Goal: Communication & Community: Answer question/provide support

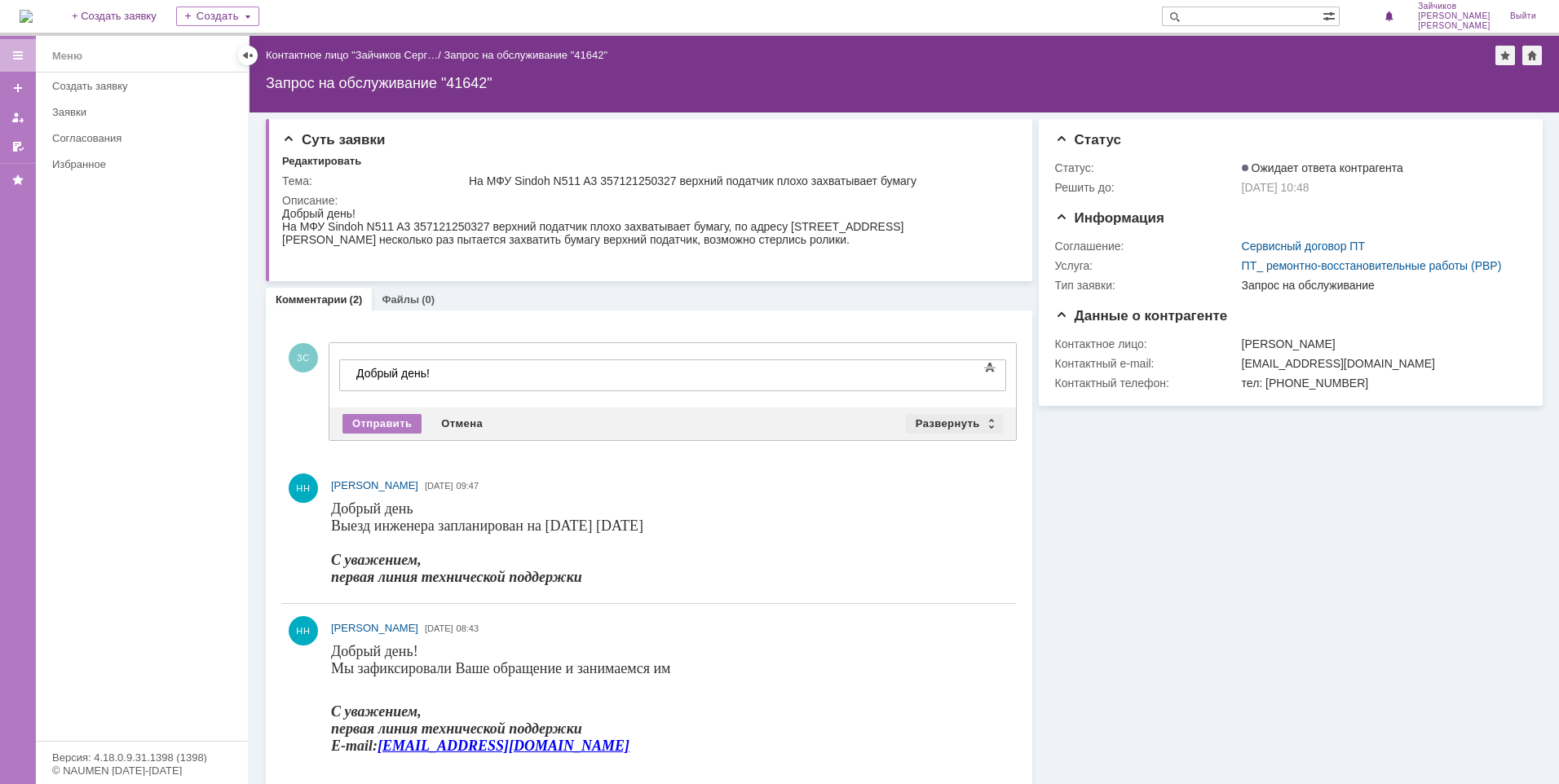
click at [951, 422] on div "Развернуть" at bounding box center [954, 424] width 97 height 20
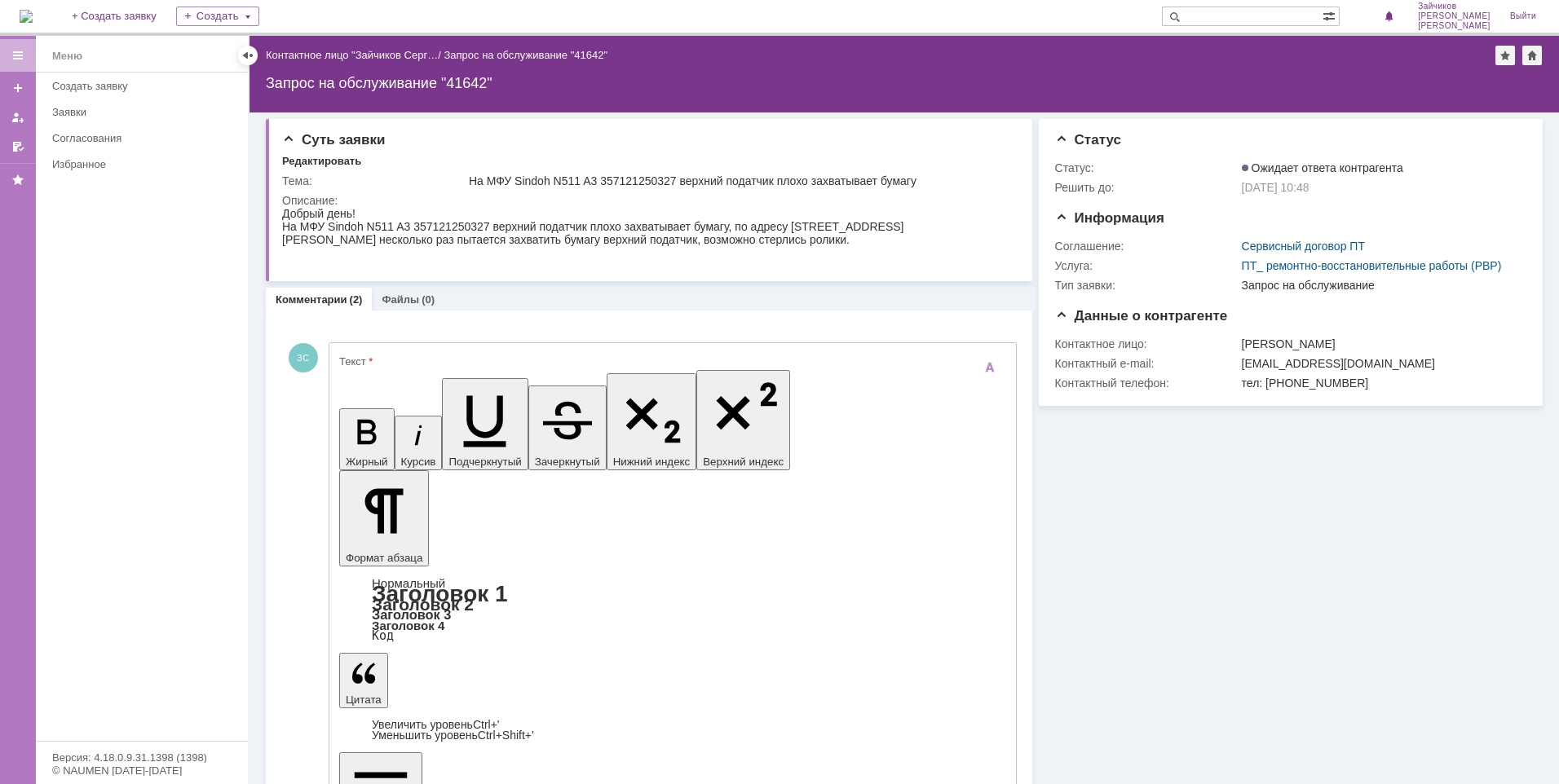
drag, startPoint x: 413, startPoint y: 4549, endPoint x: 491, endPoint y: 4545, distance: 78.1
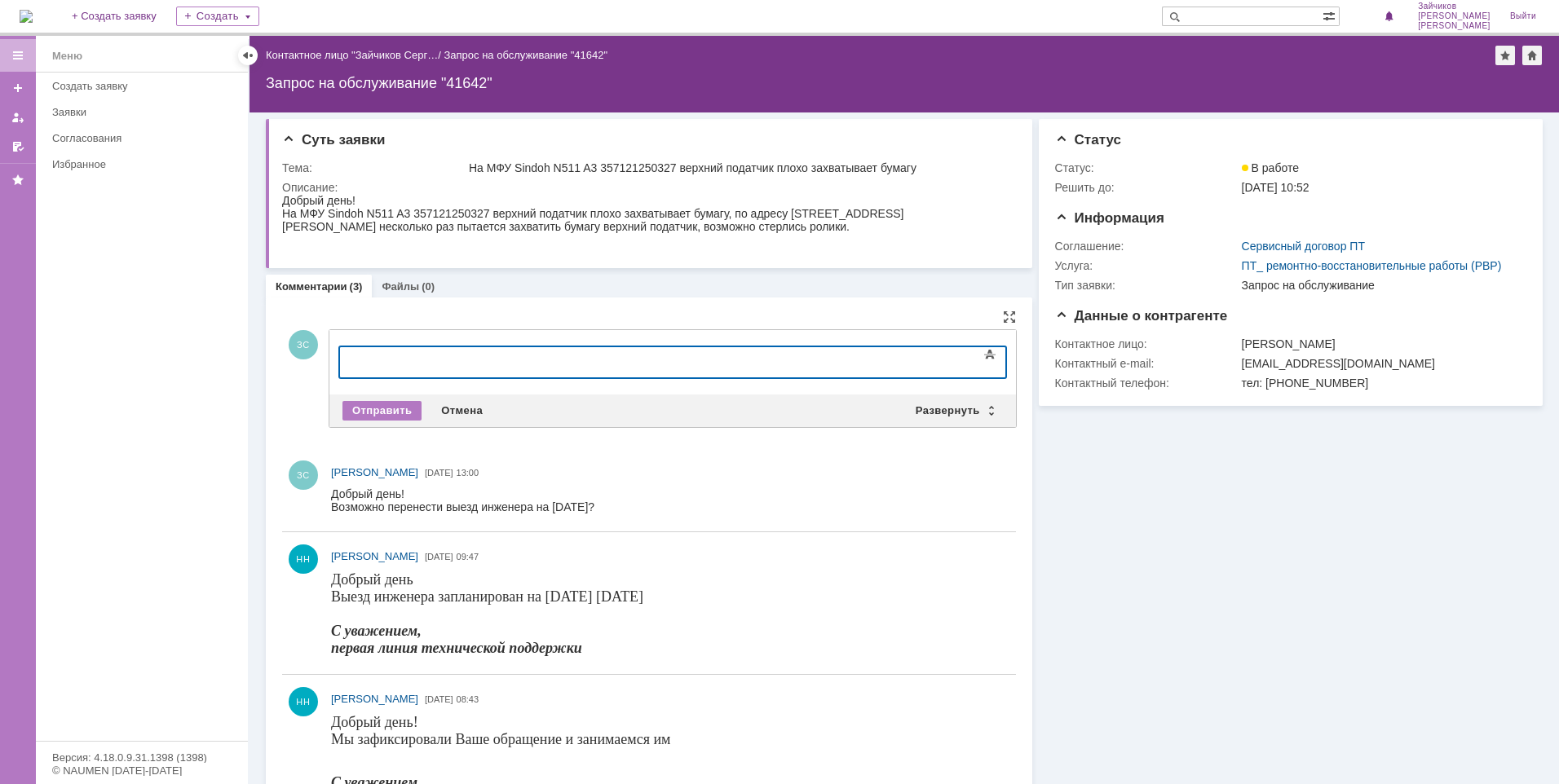
click at [643, 491] on html "Добрый день! Возможно перенести выезд инженера на [DATE]?" at bounding box center [665, 500] width 671 height 26
